Goal: Task Accomplishment & Management: Use online tool/utility

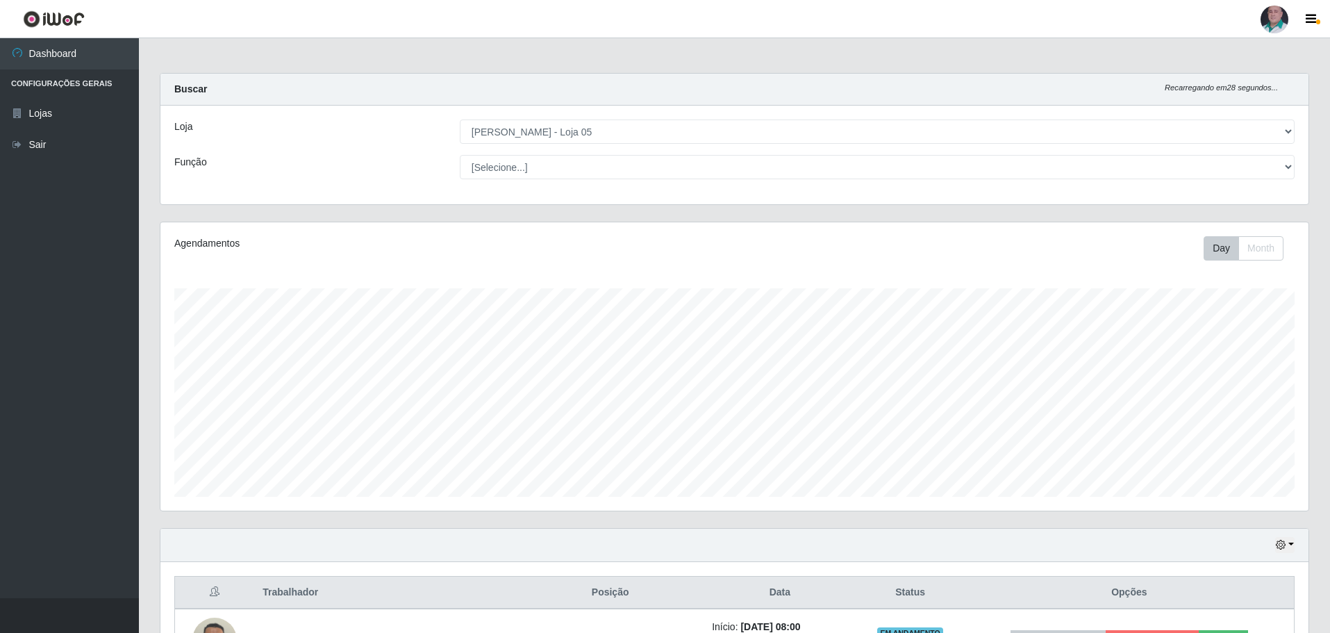
select select "252"
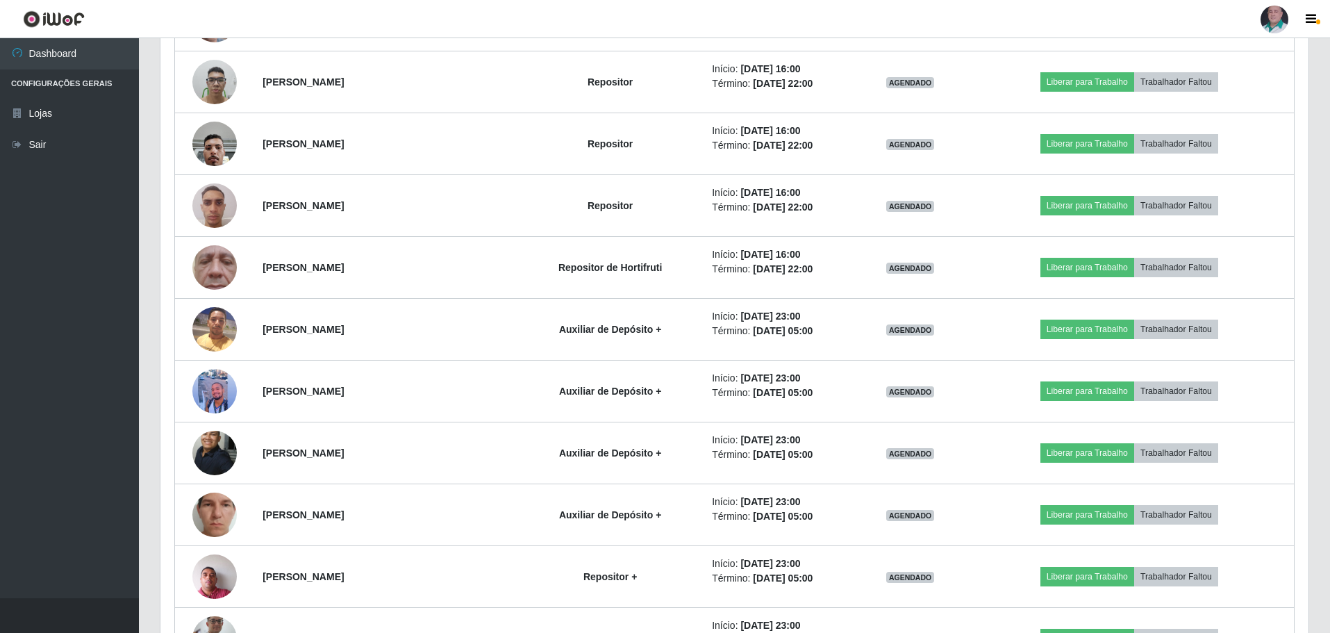
scroll to position [872, 0]
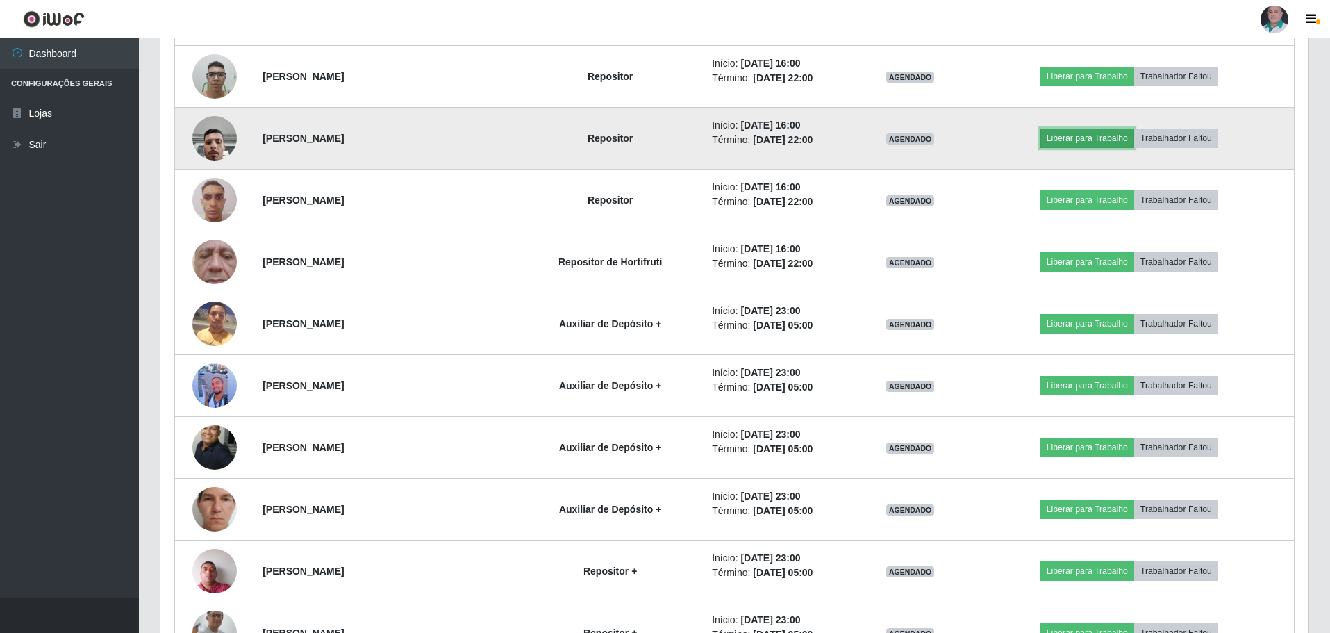
click at [1117, 134] on button "Liberar para Trabalho" at bounding box center [1087, 137] width 94 height 19
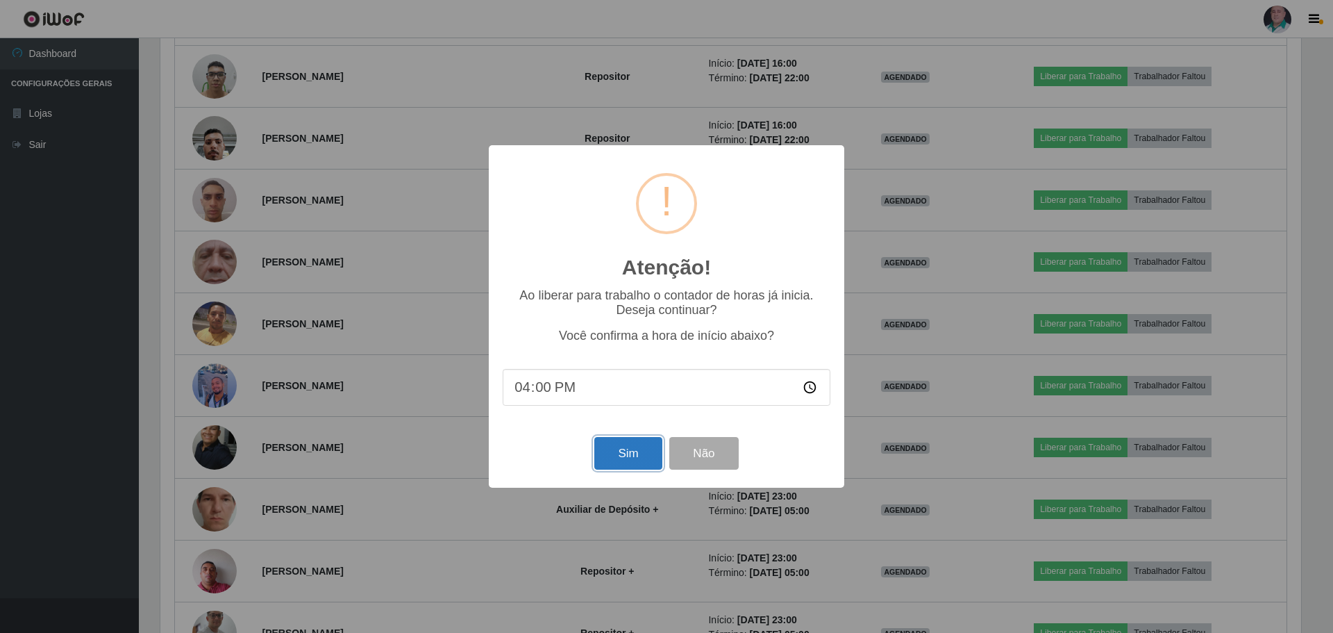
click at [612, 462] on button "Sim" at bounding box center [627, 453] width 67 height 33
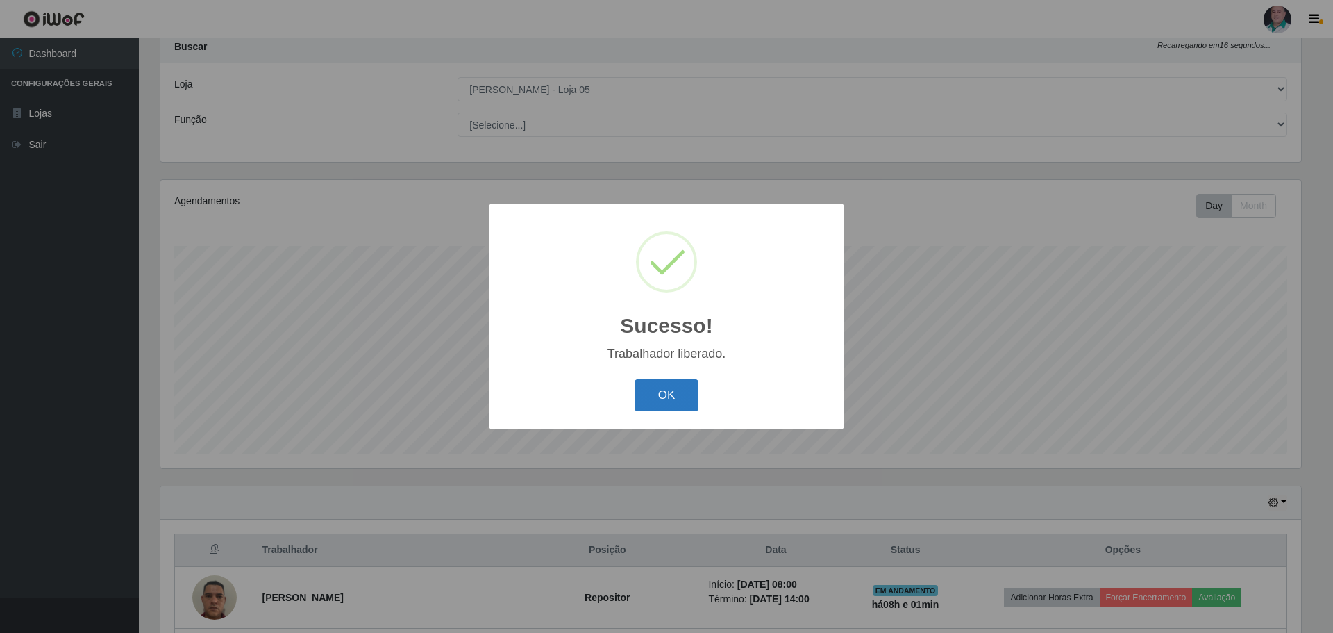
click at [646, 405] on button "OK" at bounding box center [667, 395] width 65 height 33
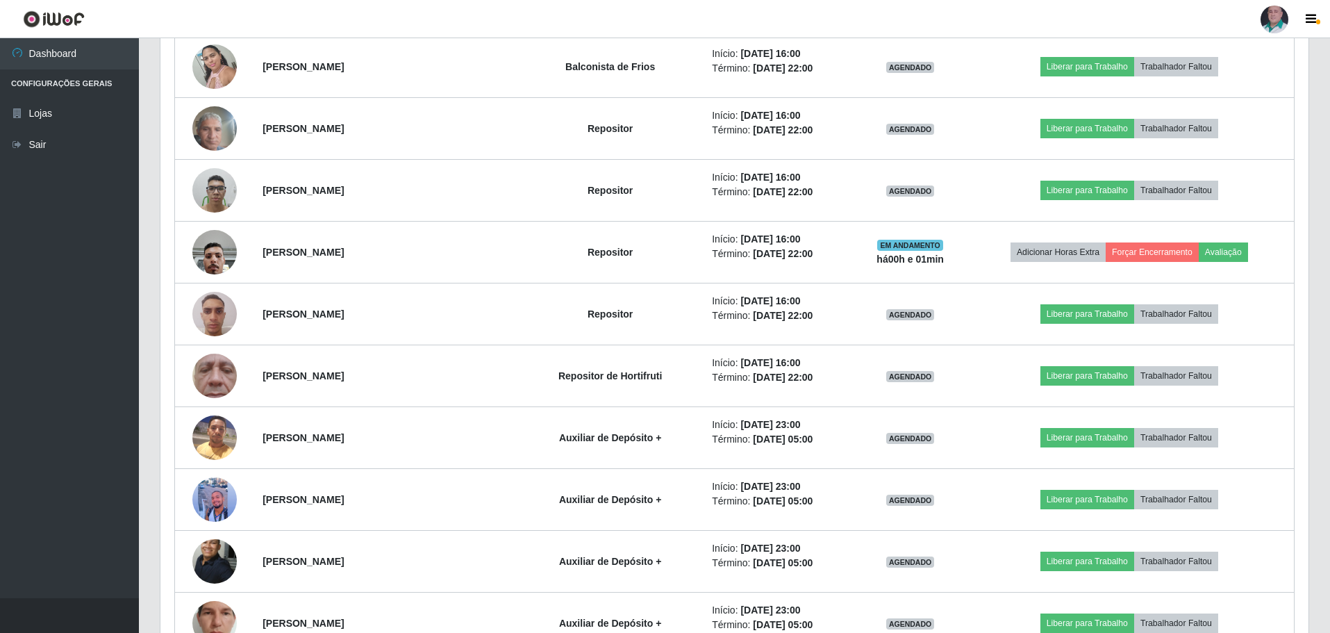
scroll to position [771, 0]
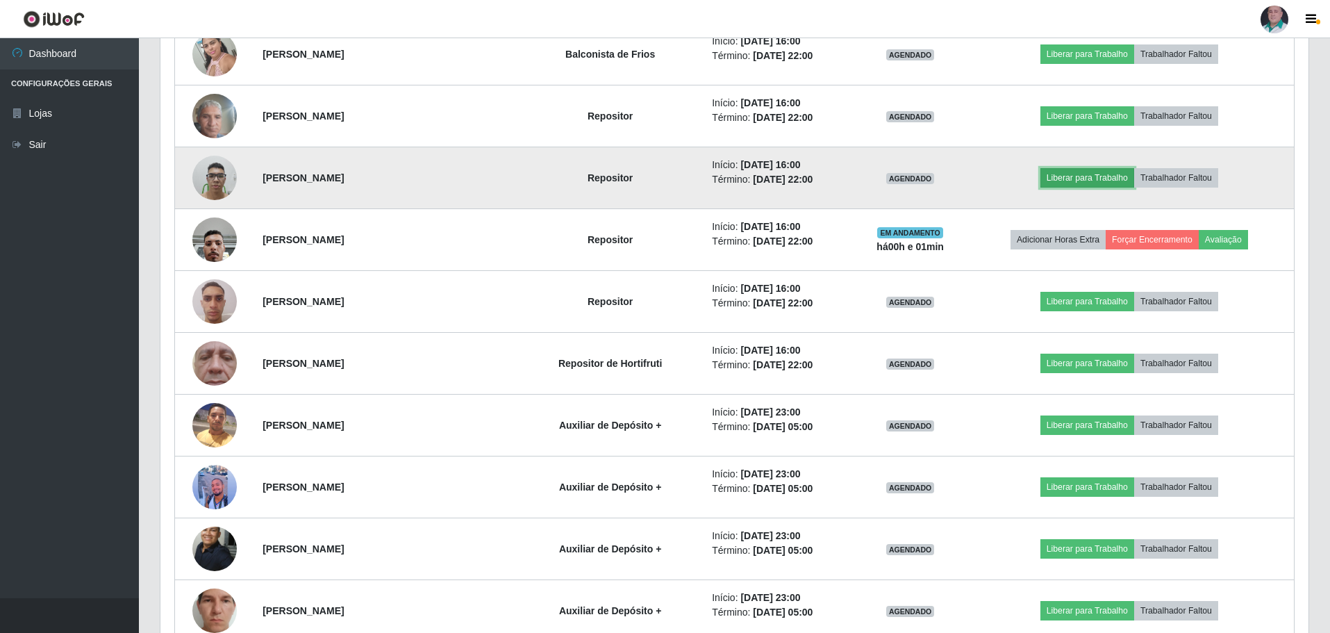
click at [1090, 178] on button "Liberar para Trabalho" at bounding box center [1087, 177] width 94 height 19
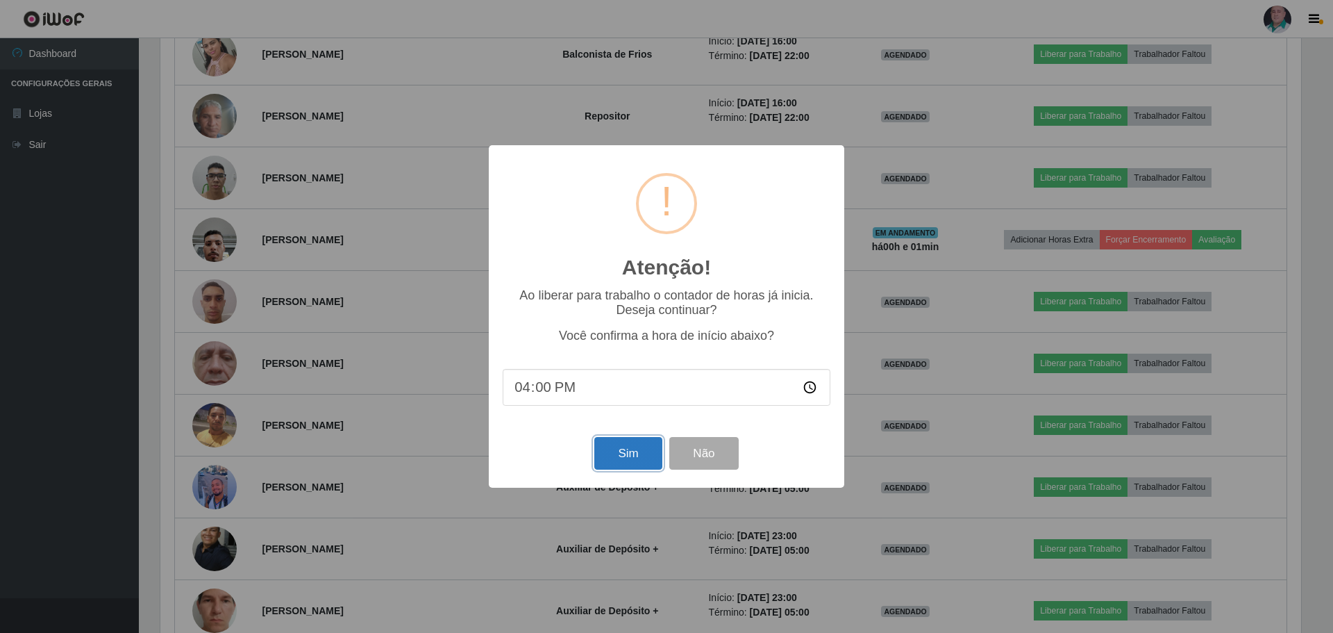
click at [606, 459] on button "Sim" at bounding box center [627, 453] width 67 height 33
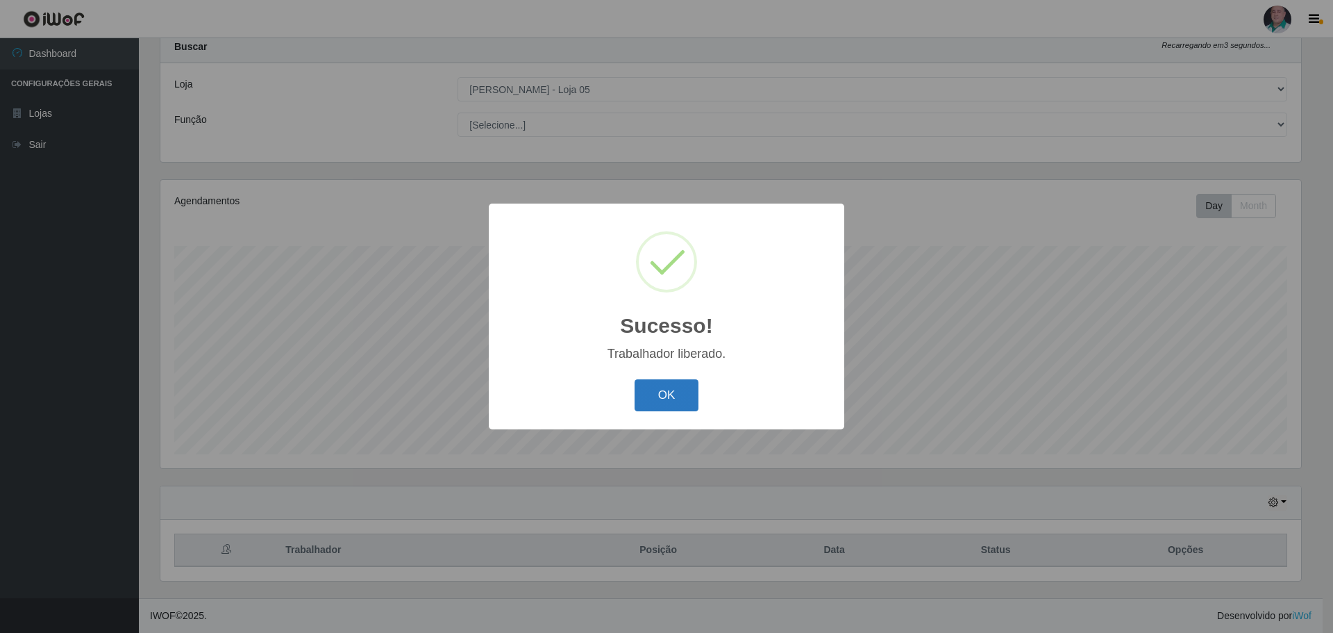
click at [674, 385] on button "OK" at bounding box center [667, 395] width 65 height 33
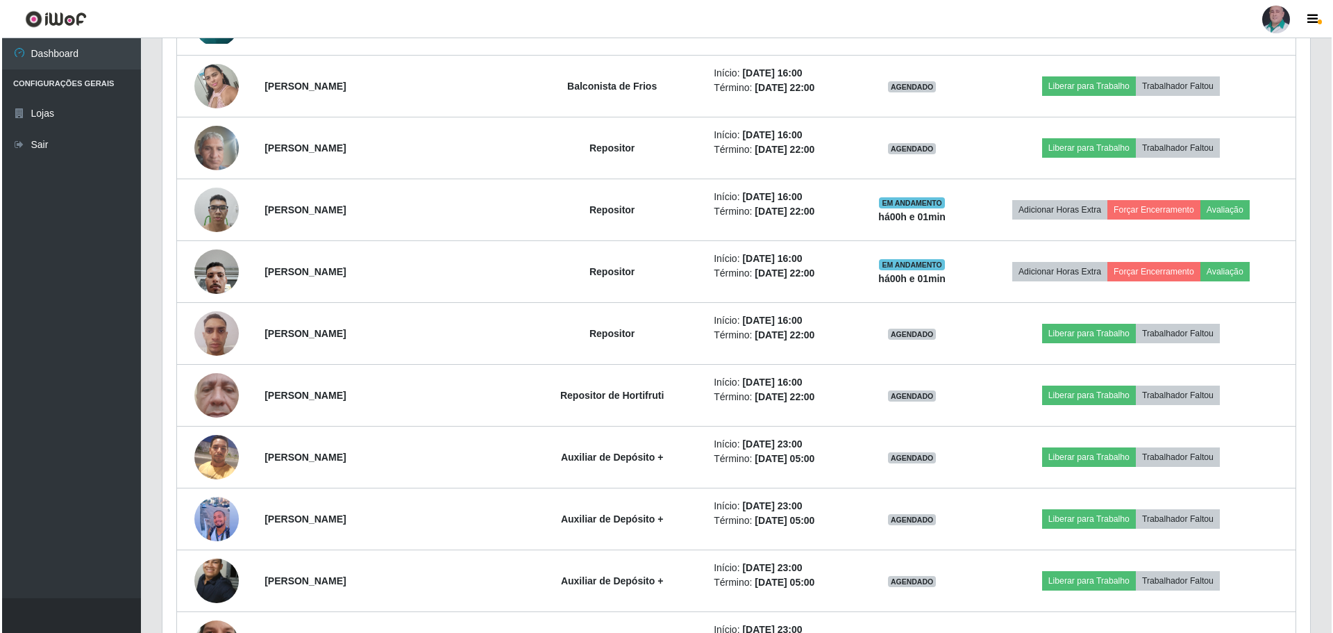
scroll to position [745, 0]
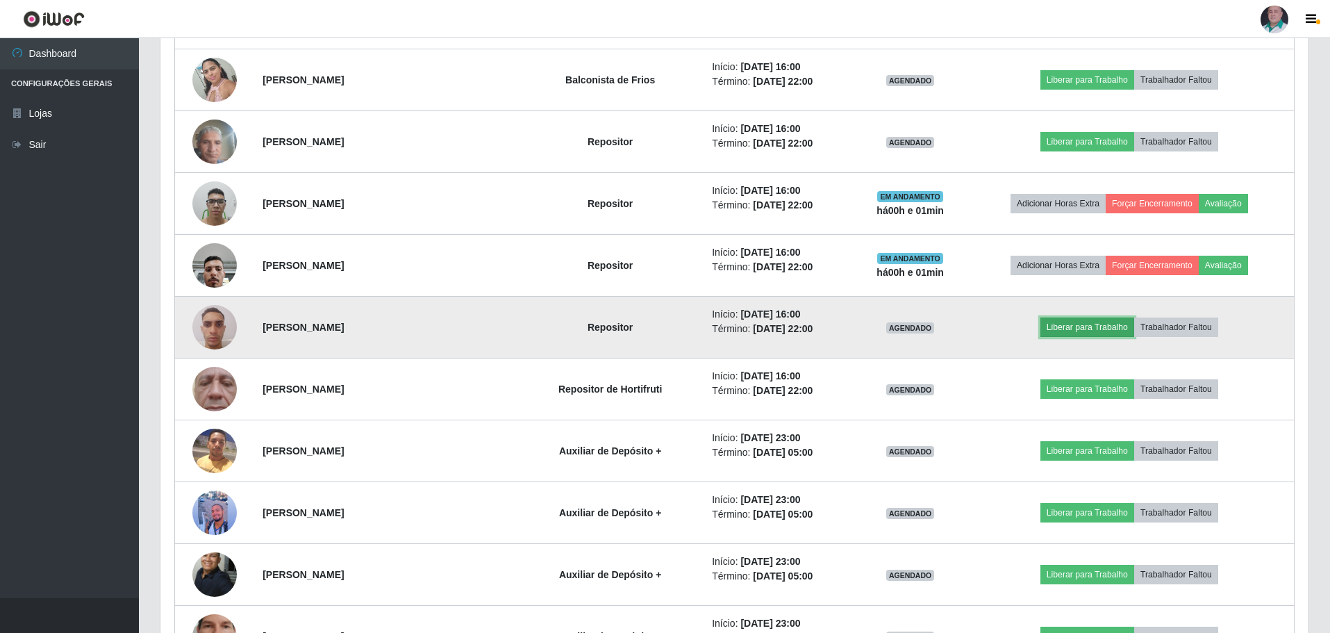
click at [1075, 326] on button "Liberar para Trabalho" at bounding box center [1087, 326] width 94 height 19
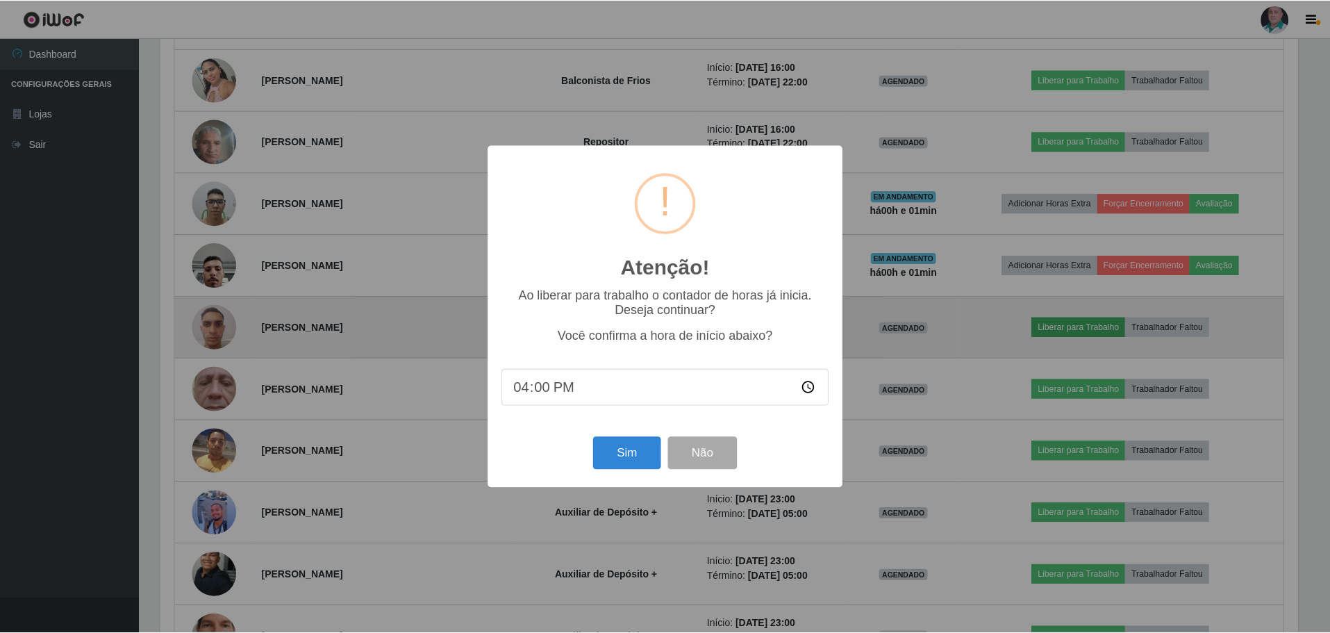
scroll to position [288, 1141]
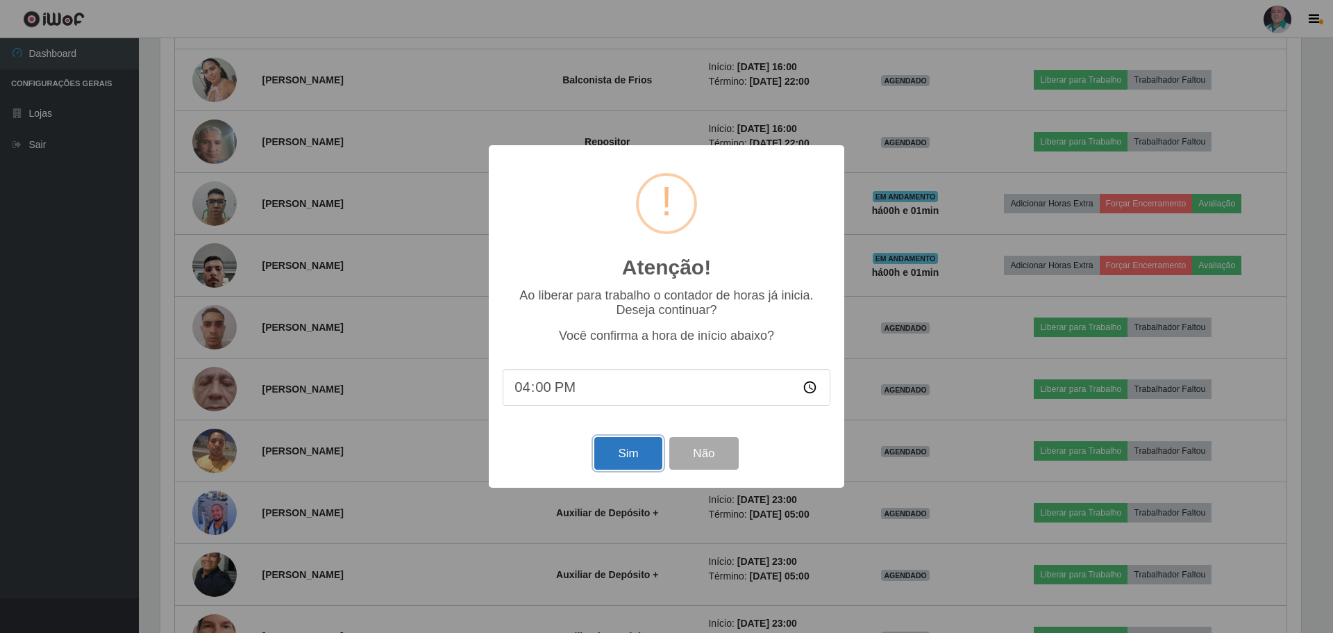
click at [644, 450] on button "Sim" at bounding box center [627, 453] width 67 height 33
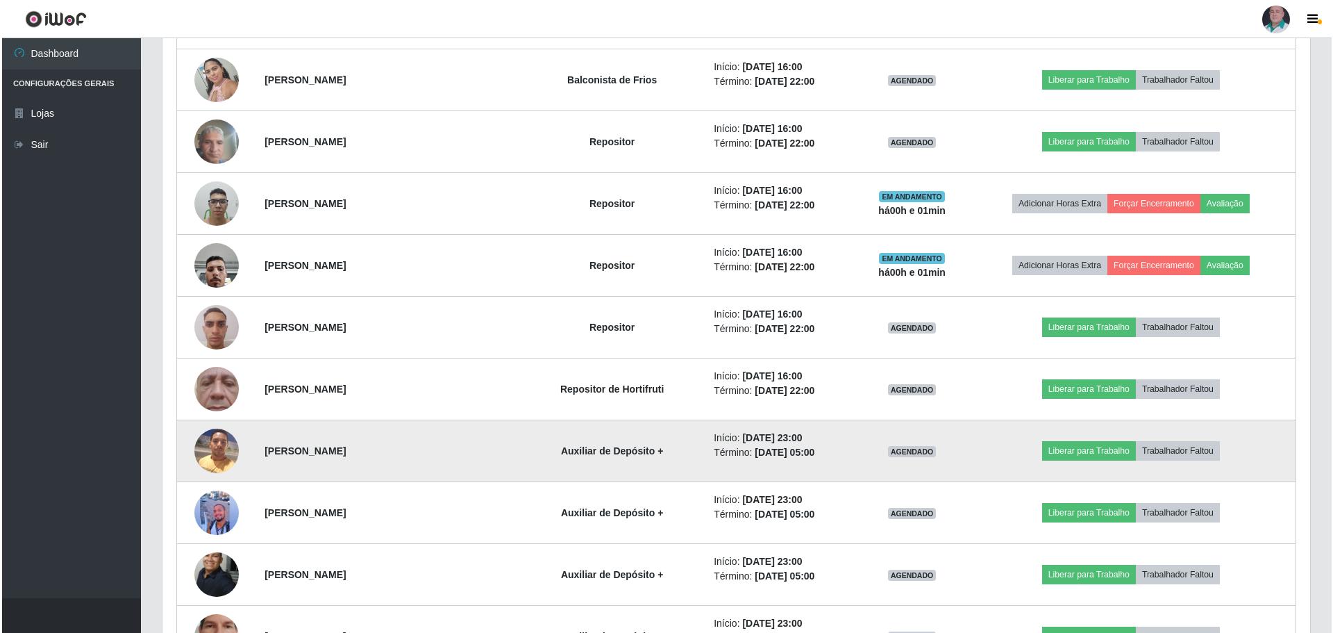
scroll to position [0, 0]
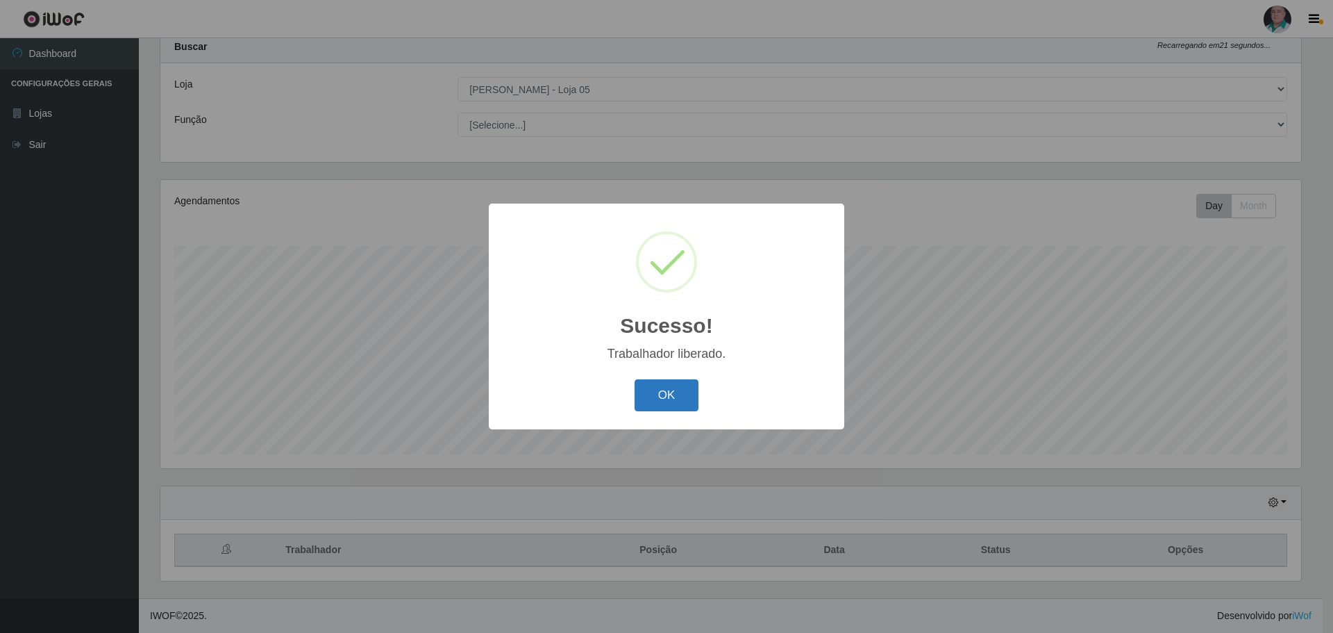
click at [685, 395] on button "OK" at bounding box center [667, 395] width 65 height 33
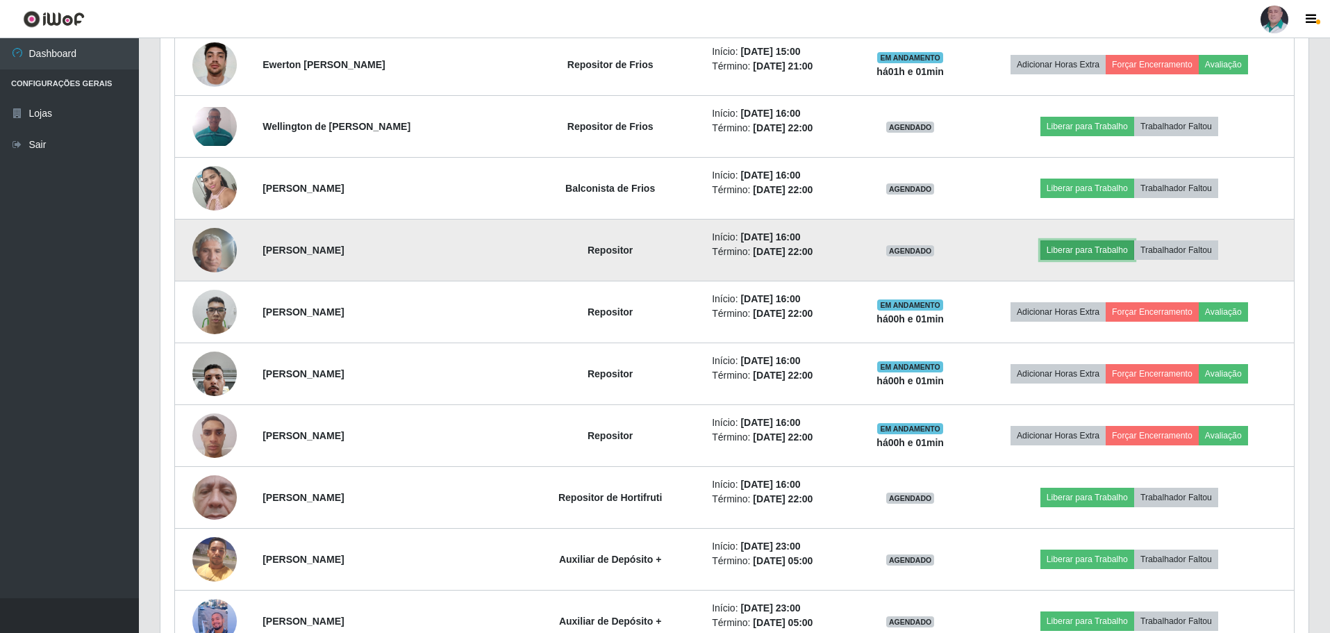
click at [1073, 250] on button "Liberar para Trabalho" at bounding box center [1087, 249] width 94 height 19
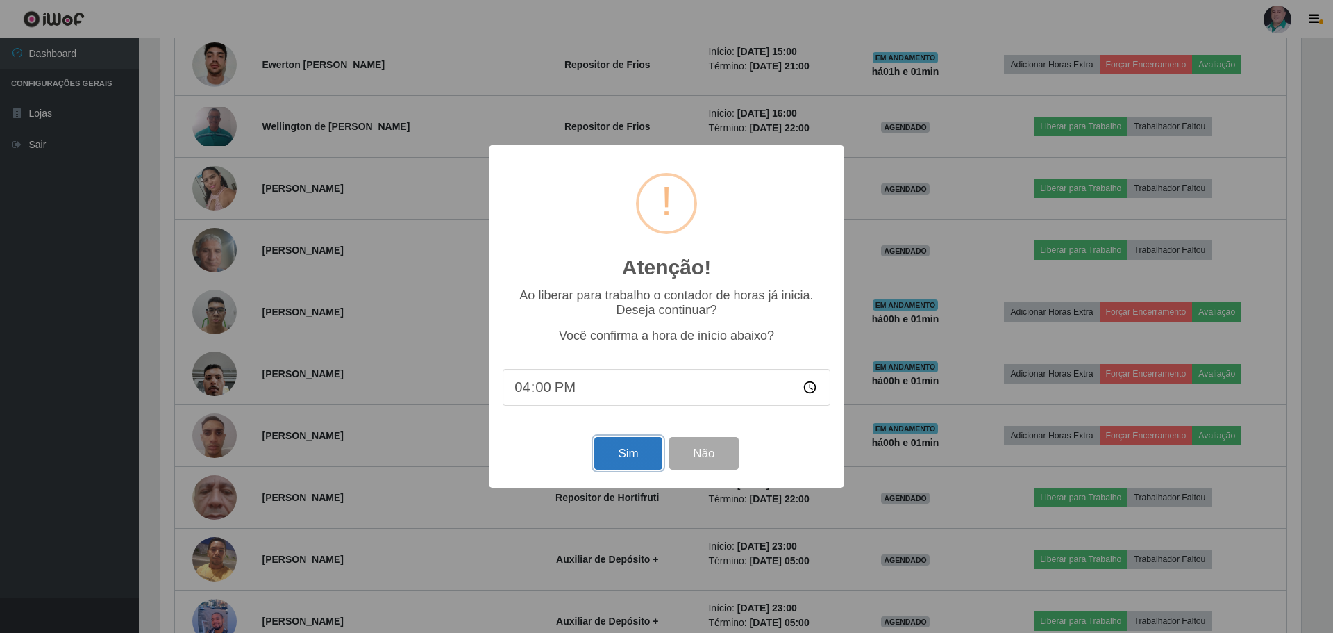
click at [625, 457] on button "Sim" at bounding box center [627, 453] width 67 height 33
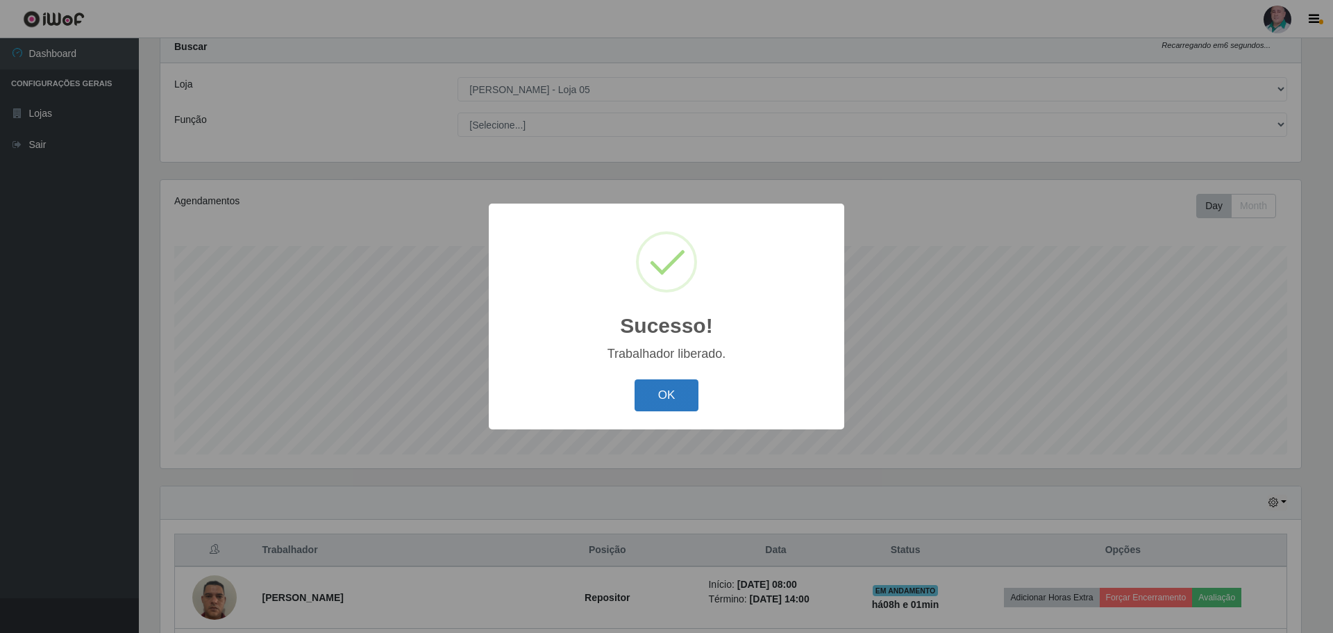
click at [644, 383] on button "OK" at bounding box center [667, 395] width 65 height 33
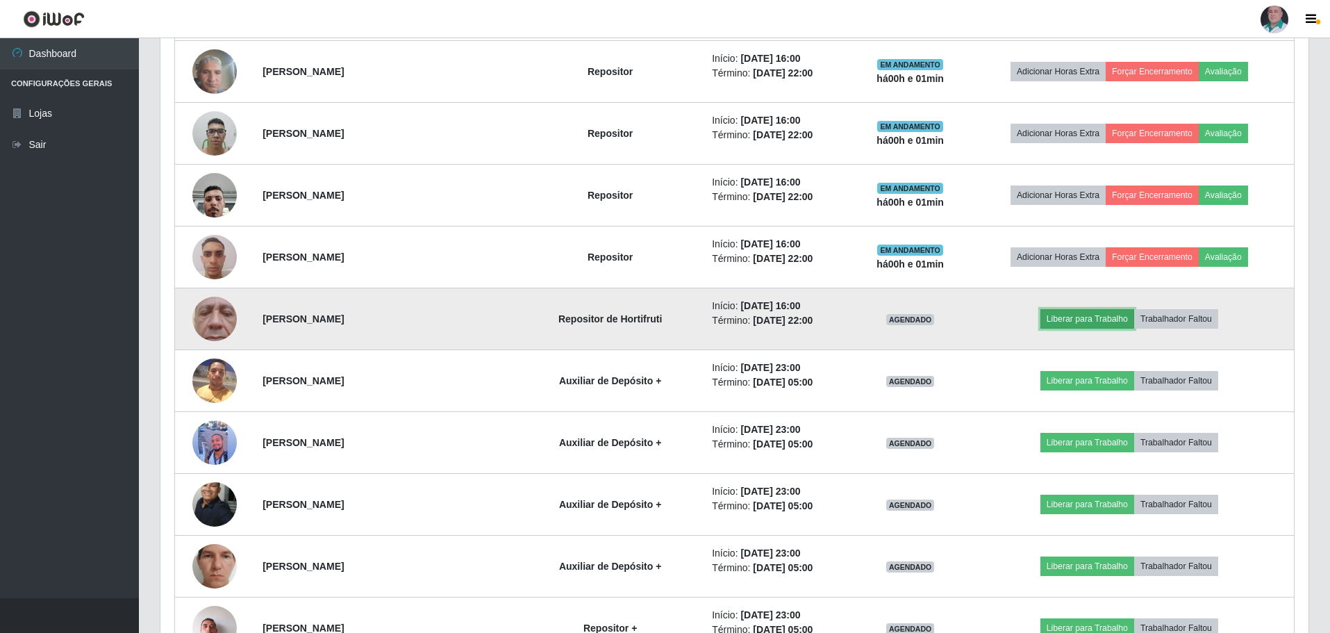
click at [1091, 319] on button "Liberar para Trabalho" at bounding box center [1087, 318] width 94 height 19
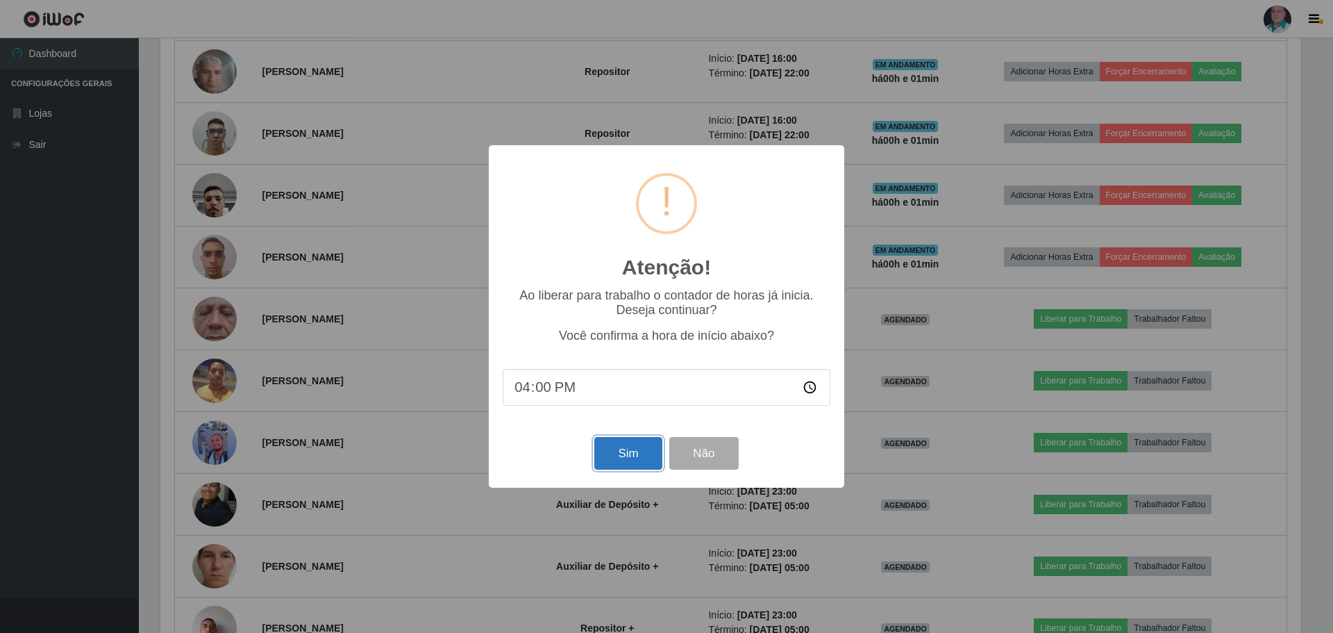
click at [630, 462] on button "Sim" at bounding box center [627, 453] width 67 height 33
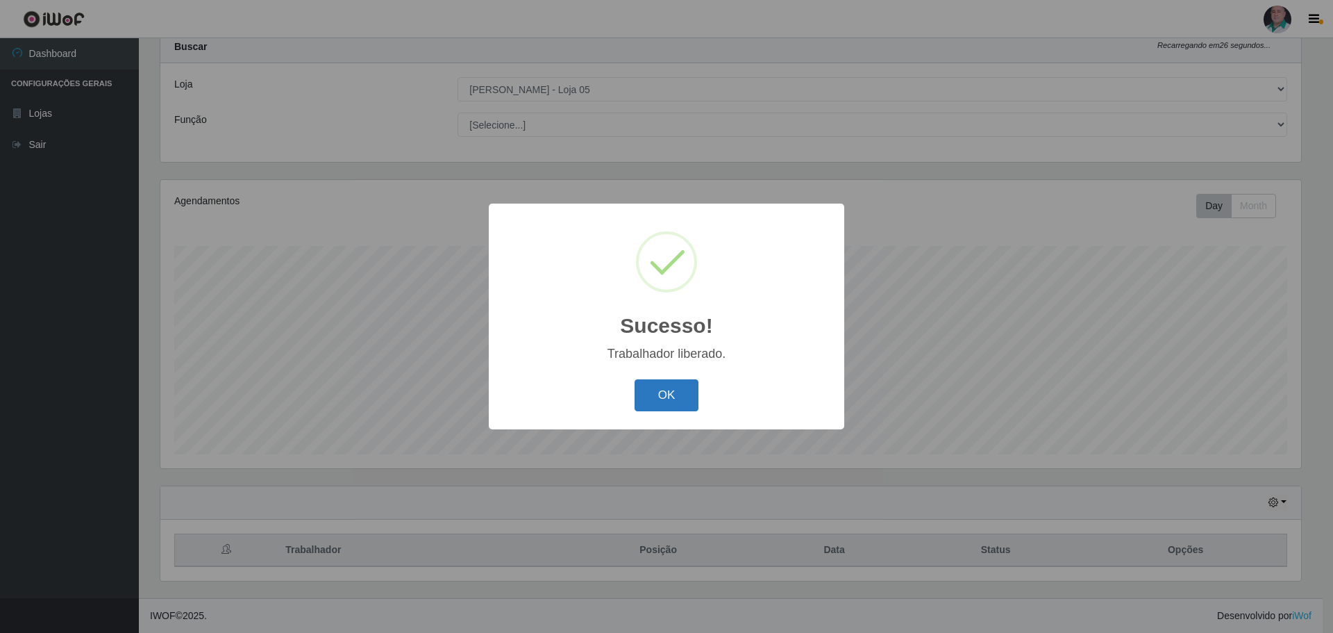
click at [658, 400] on button "OK" at bounding box center [667, 395] width 65 height 33
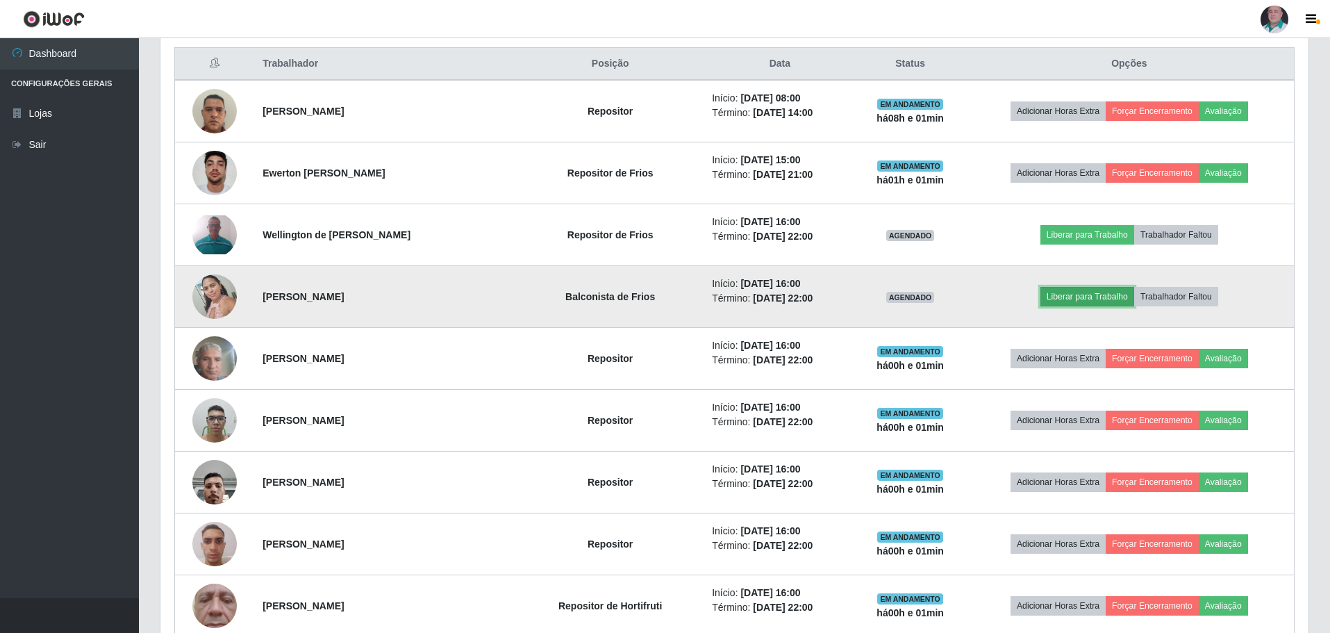
click at [1068, 292] on button "Liberar para Trabalho" at bounding box center [1087, 296] width 94 height 19
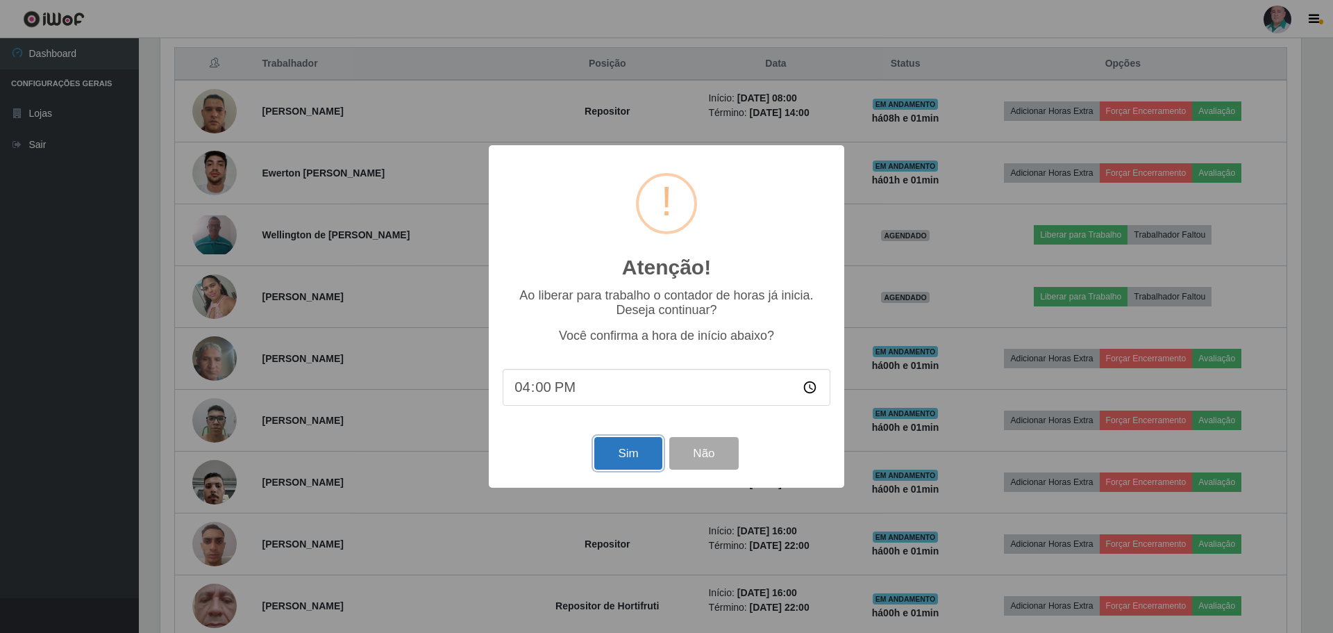
click at [639, 449] on button "Sim" at bounding box center [627, 453] width 67 height 33
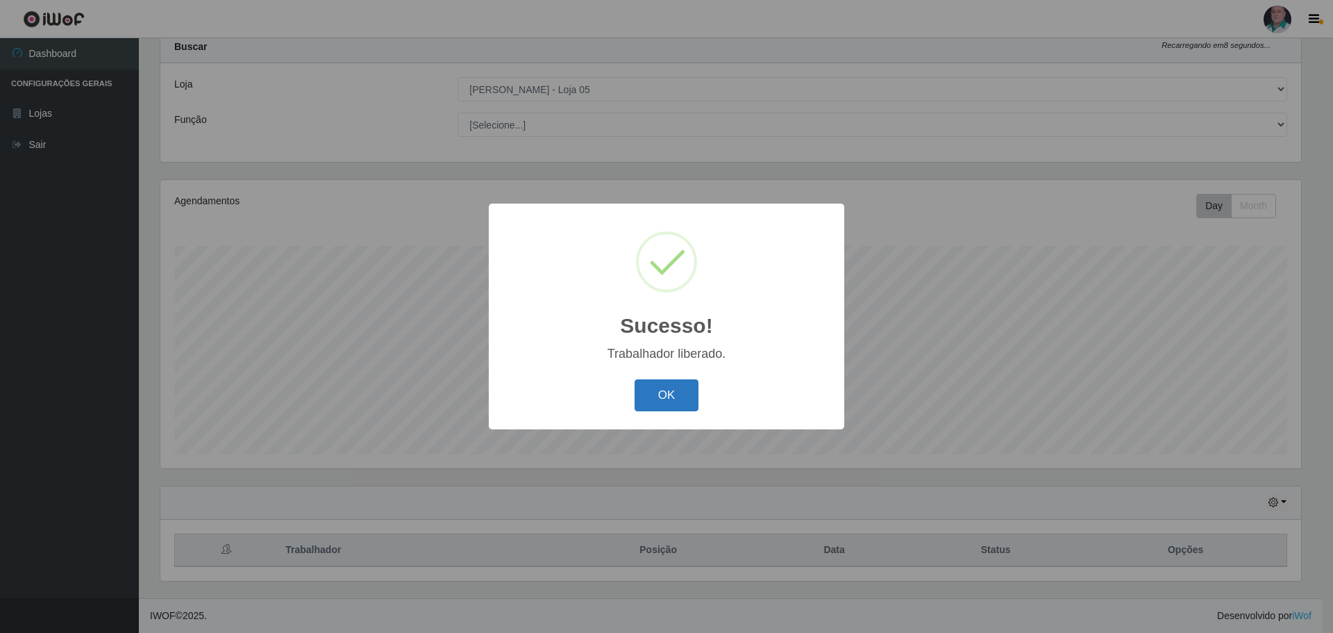
click at [649, 402] on button "OK" at bounding box center [667, 395] width 65 height 33
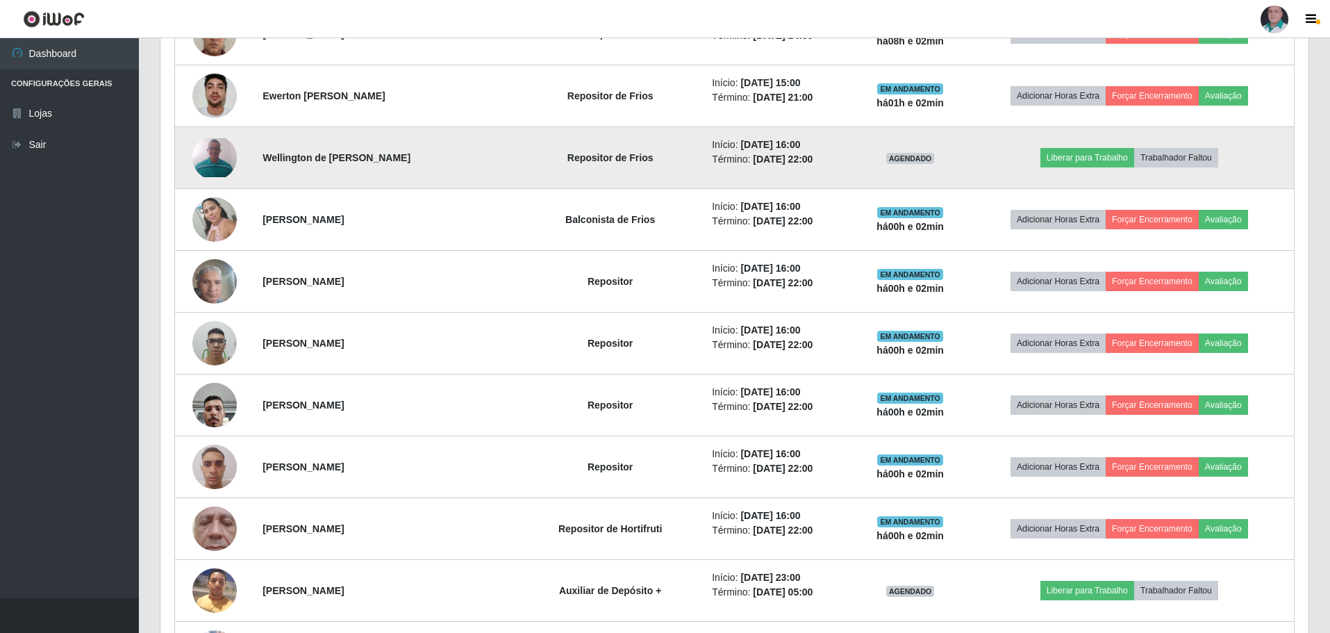
click at [210, 157] on img at bounding box center [214, 157] width 44 height 39
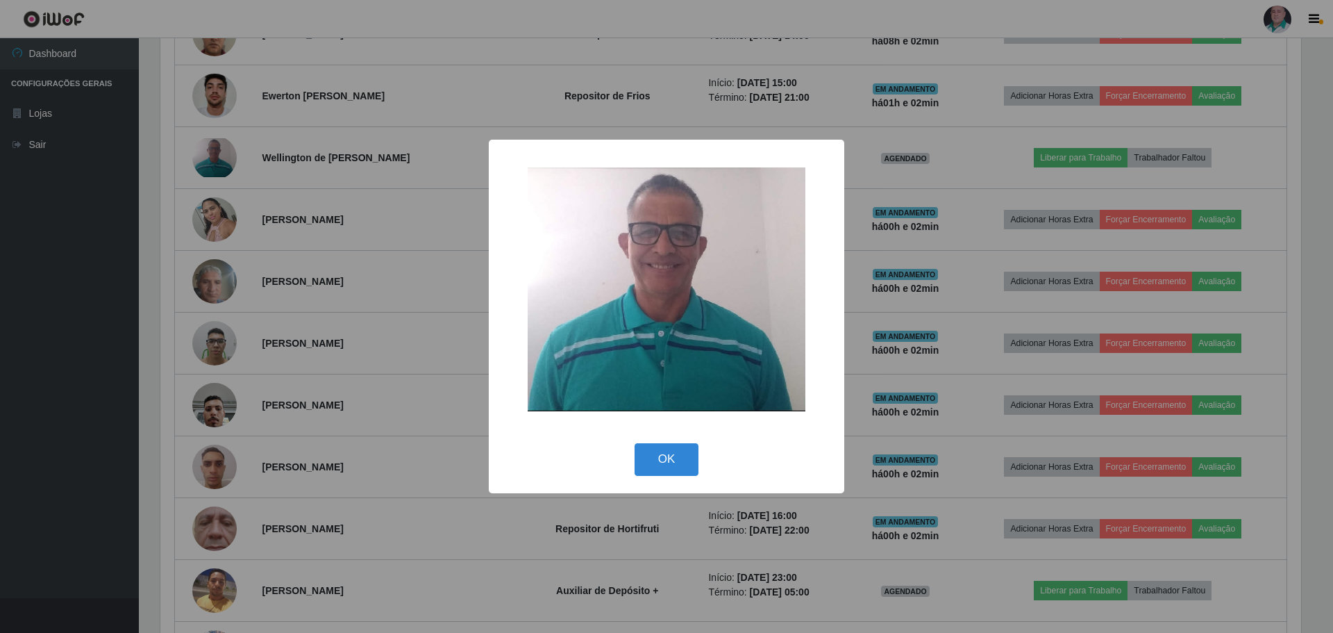
click at [211, 157] on div "× OK Cancel" at bounding box center [666, 316] width 1333 height 633
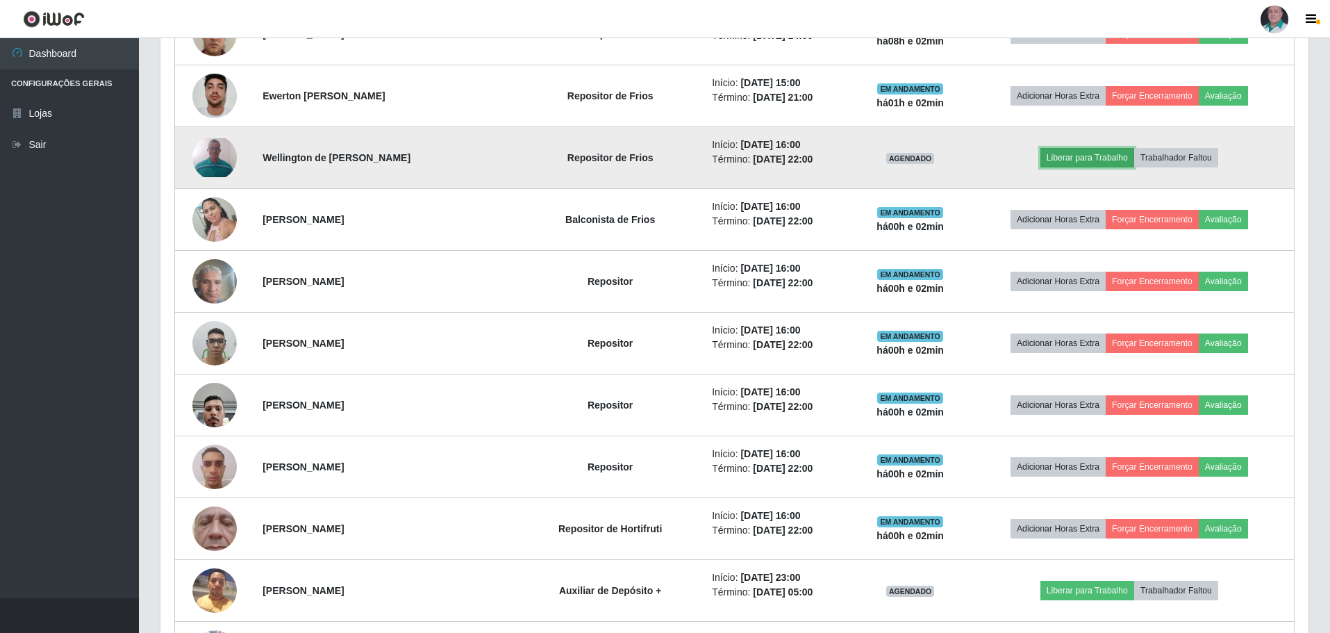
click at [1055, 156] on button "Liberar para Trabalho" at bounding box center [1087, 157] width 94 height 19
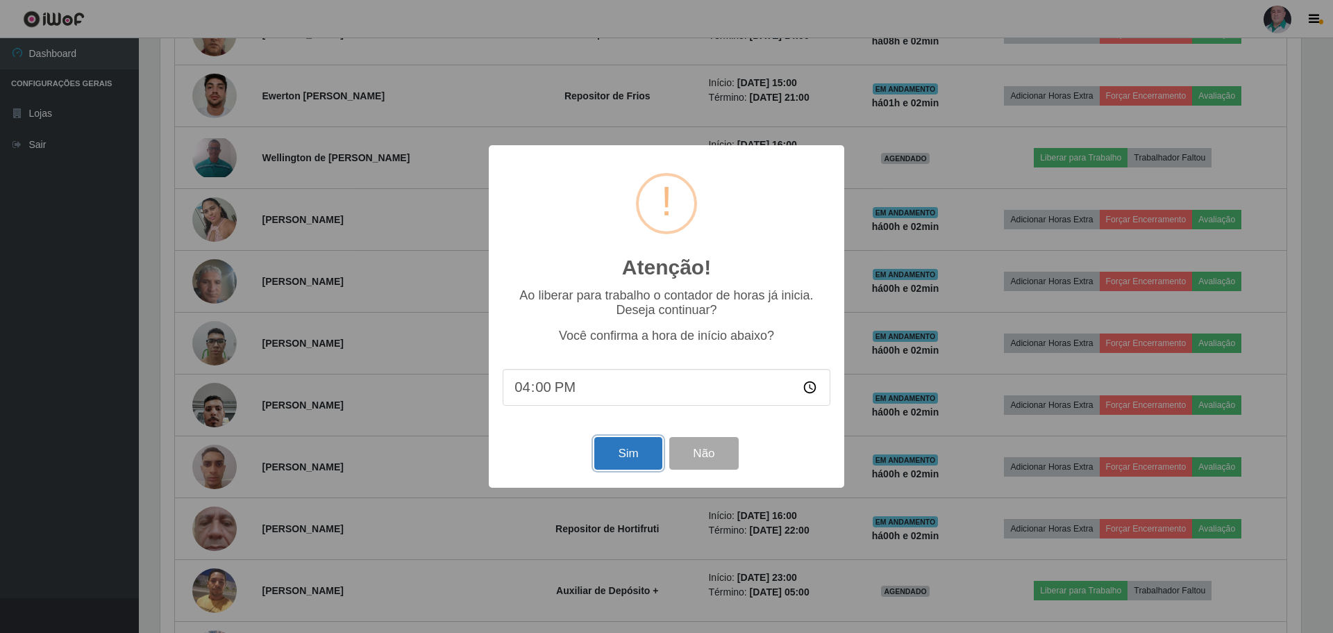
click at [643, 462] on button "Sim" at bounding box center [627, 453] width 67 height 33
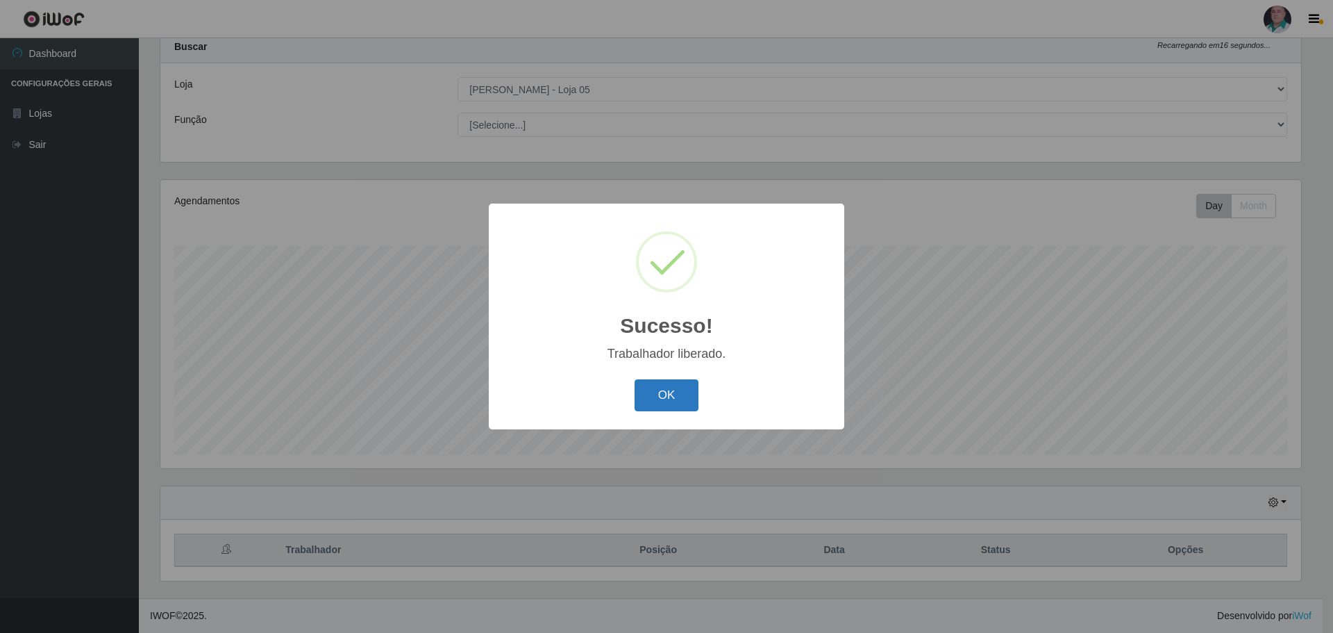
click at [675, 392] on button "OK" at bounding box center [667, 395] width 65 height 33
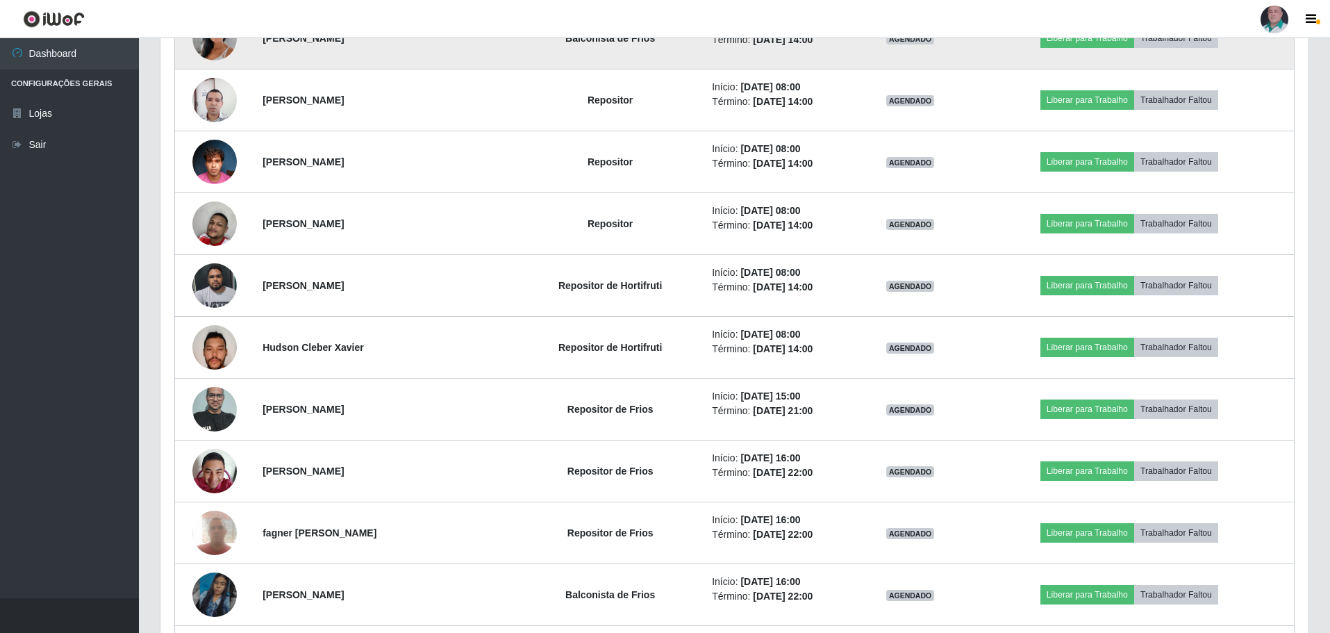
scroll to position [2889, 0]
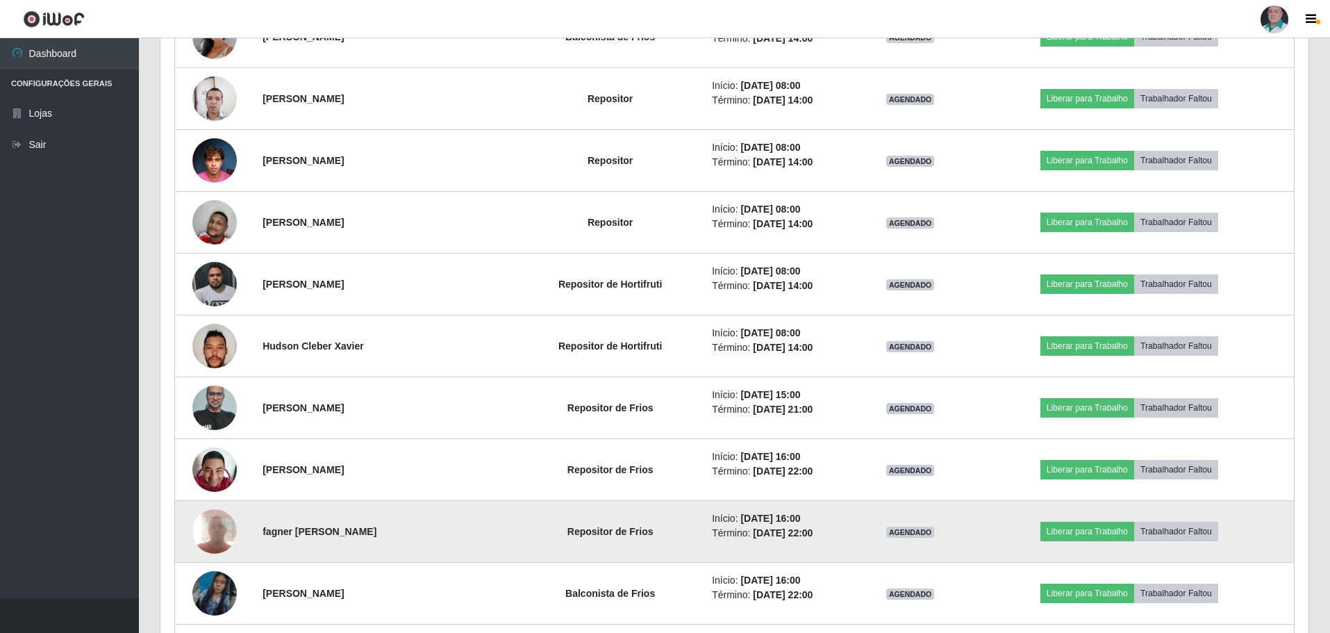
click at [223, 534] on img at bounding box center [214, 530] width 44 height 59
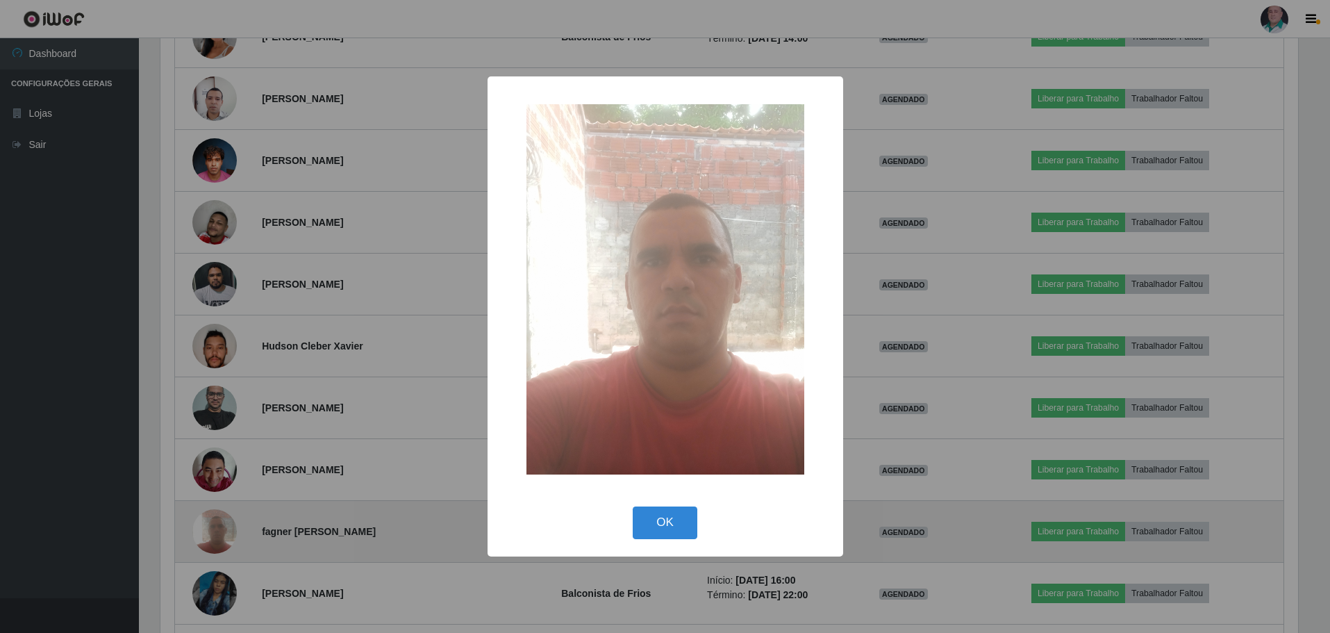
scroll to position [288, 1141]
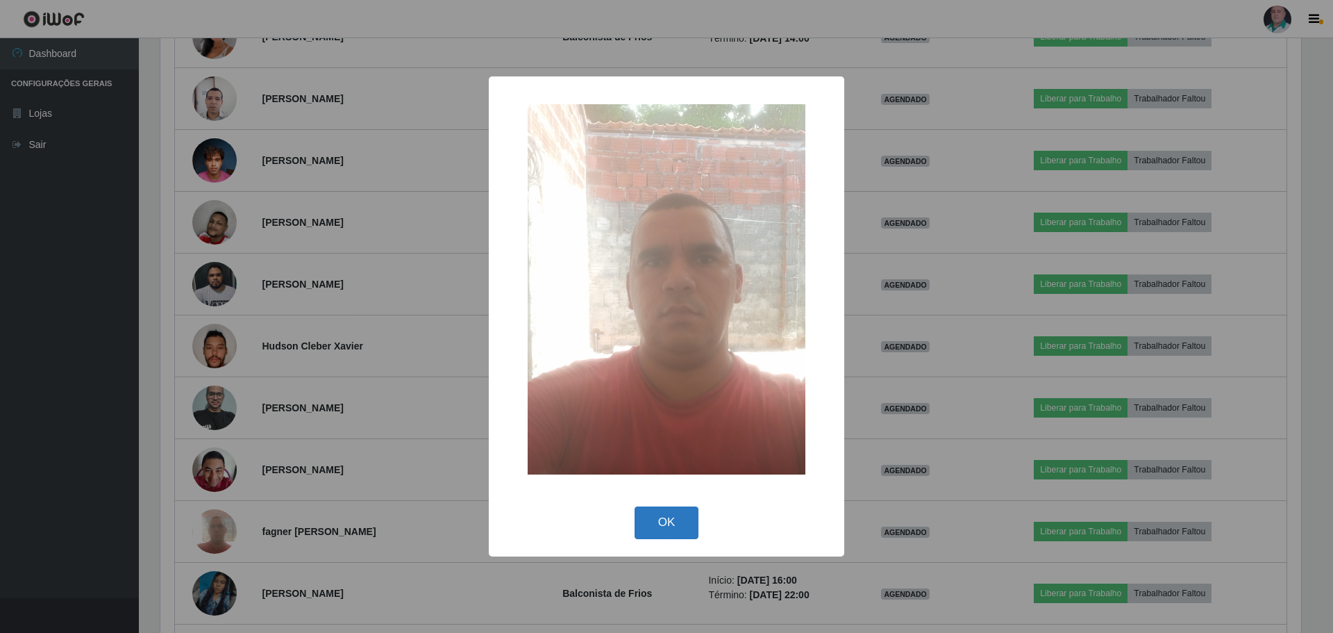
click at [661, 523] on button "OK" at bounding box center [667, 522] width 65 height 33
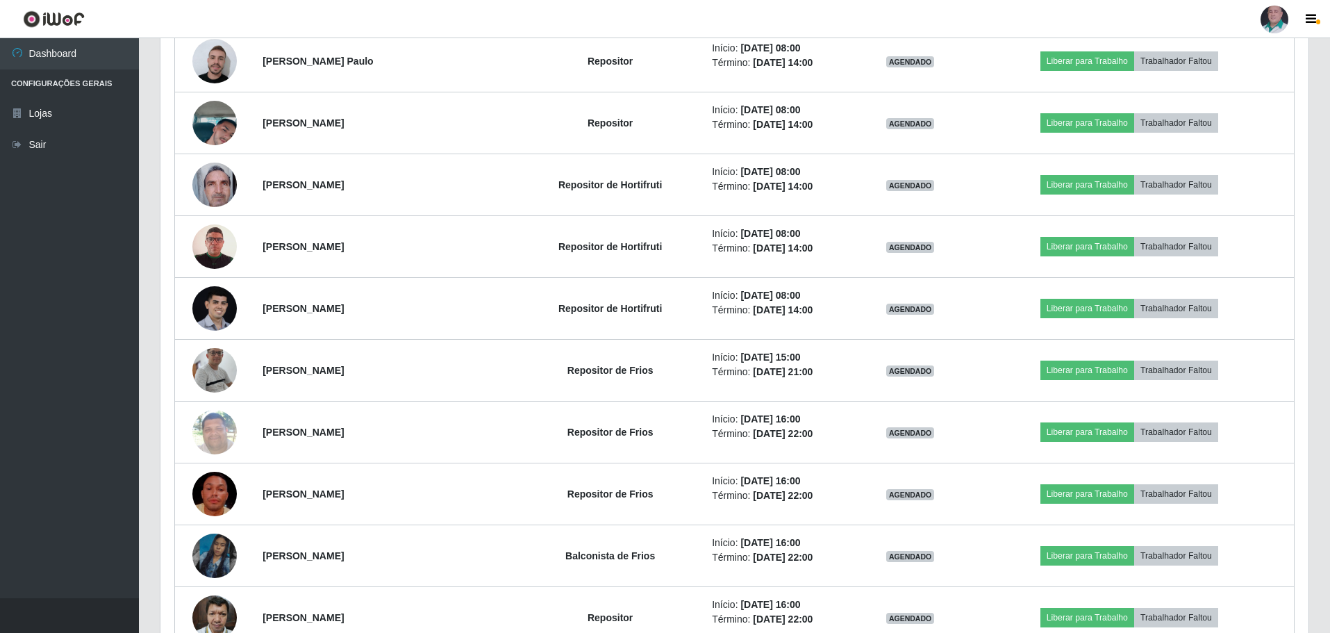
scroll to position [4069, 0]
